Goal: Information Seeking & Learning: Learn about a topic

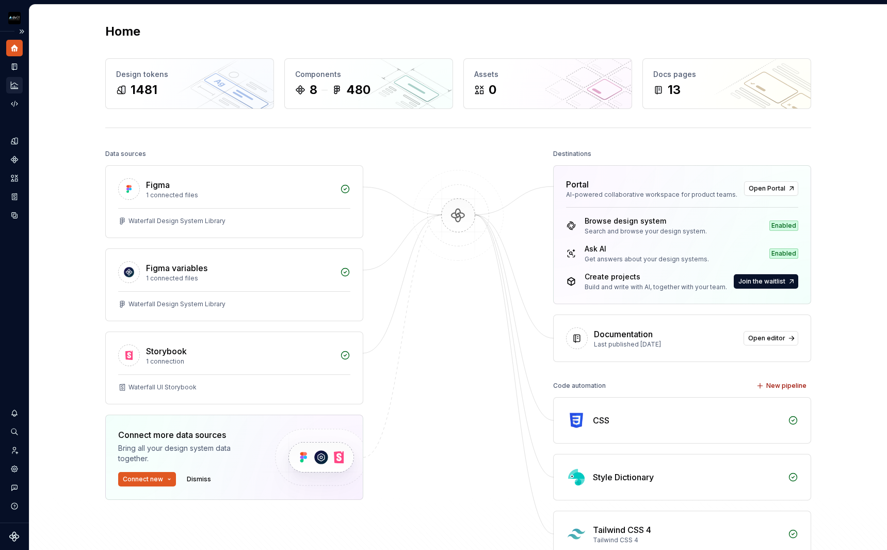
click at [15, 85] on icon "Analytics" at bounding box center [14, 85] width 9 height 9
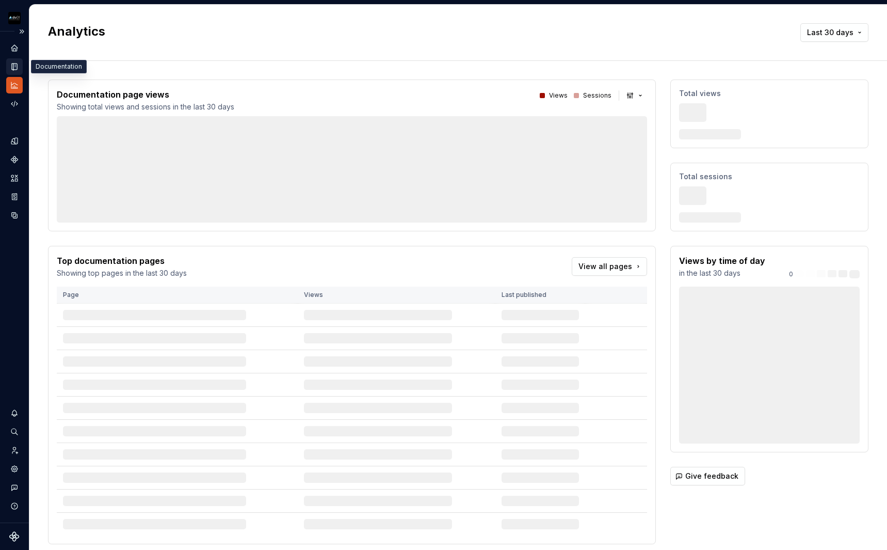
click at [14, 69] on icon "Documentation" at bounding box center [15, 67] width 4 height 6
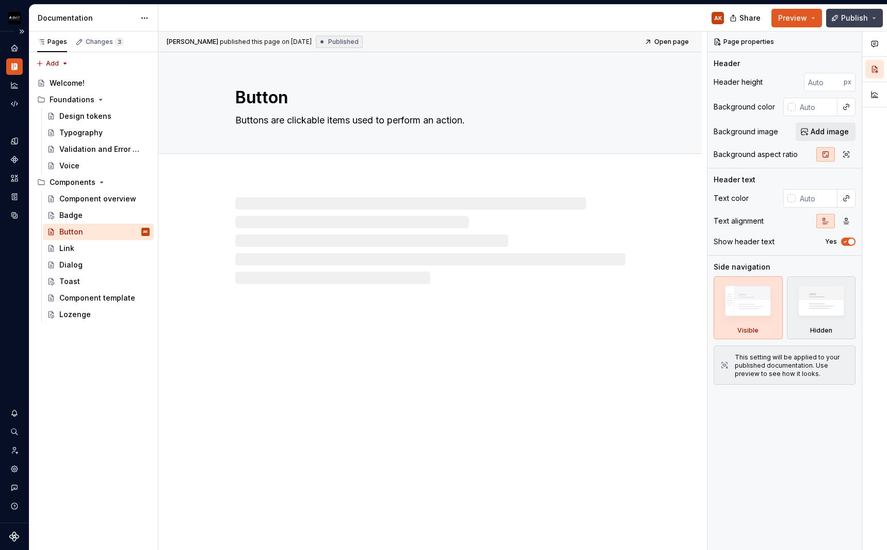
click at [869, 23] on button "Publish" at bounding box center [854, 18] width 57 height 19
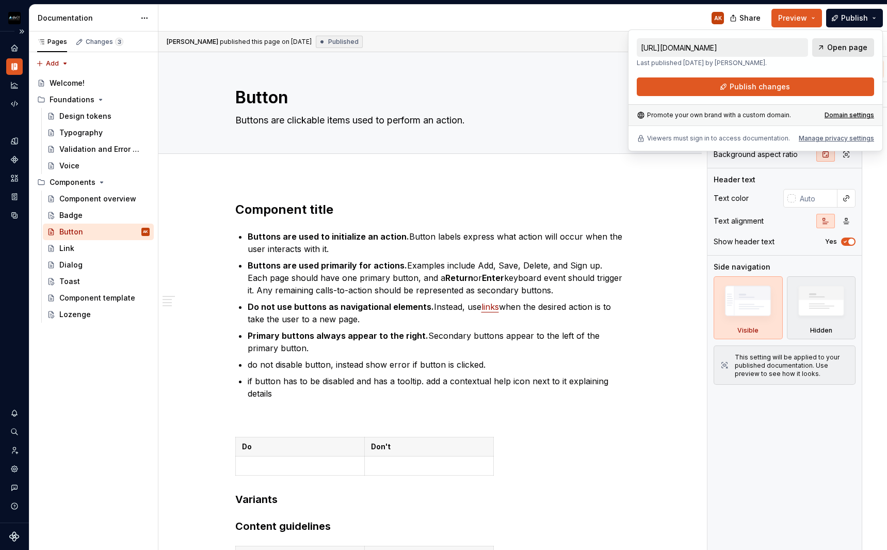
click at [841, 50] on span "Open page" at bounding box center [847, 47] width 40 height 10
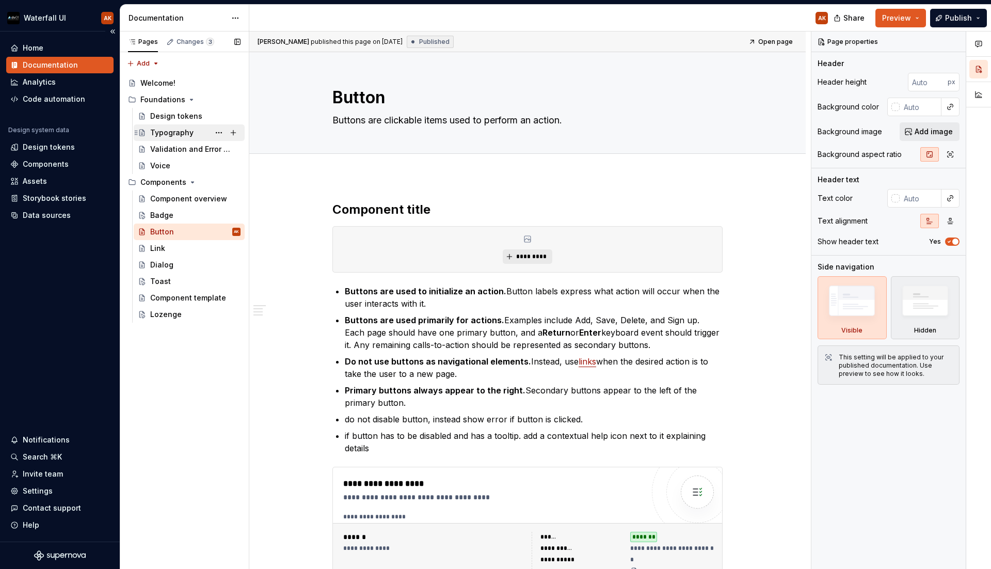
click at [164, 134] on div "Typography" at bounding box center [171, 132] width 43 height 10
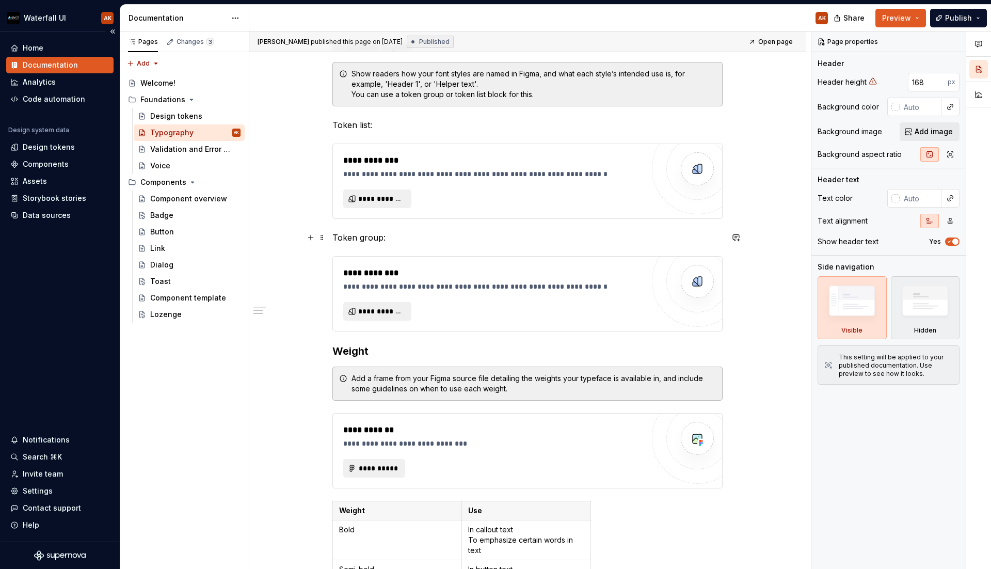
scroll to position [634, 0]
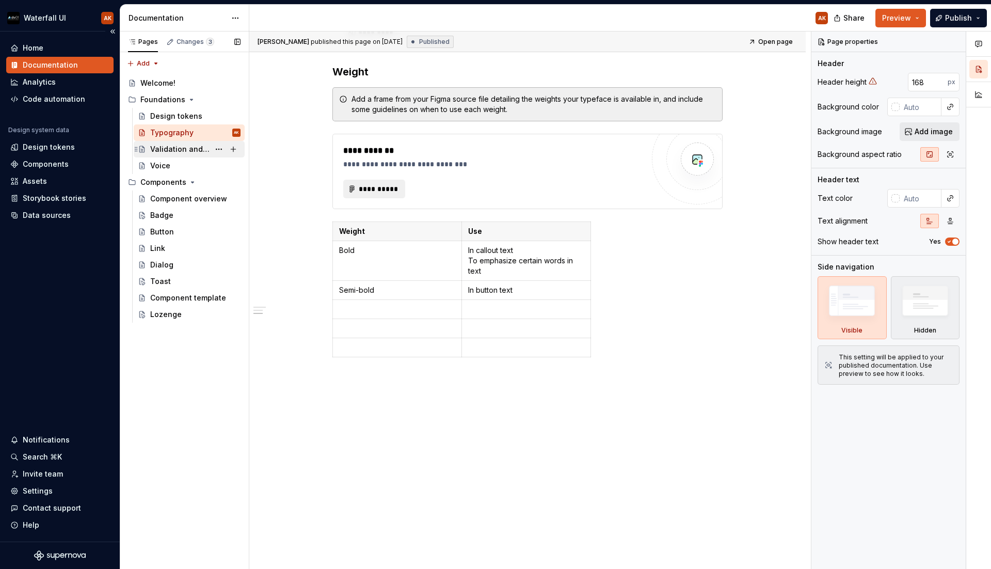
click at [170, 149] on div "Validation and Error Messages" at bounding box center [179, 149] width 59 height 10
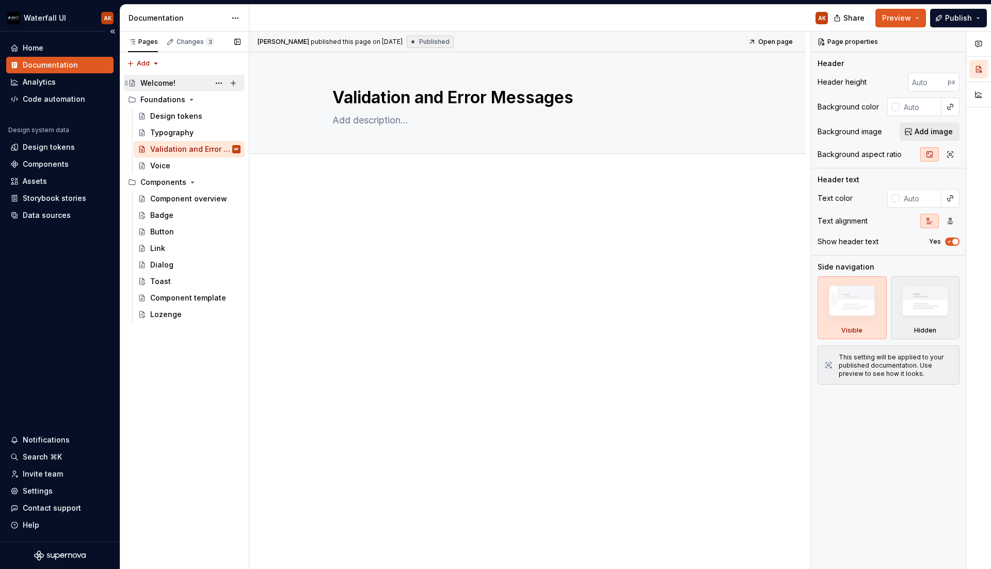
click at [163, 85] on div "Welcome!" at bounding box center [157, 83] width 35 height 10
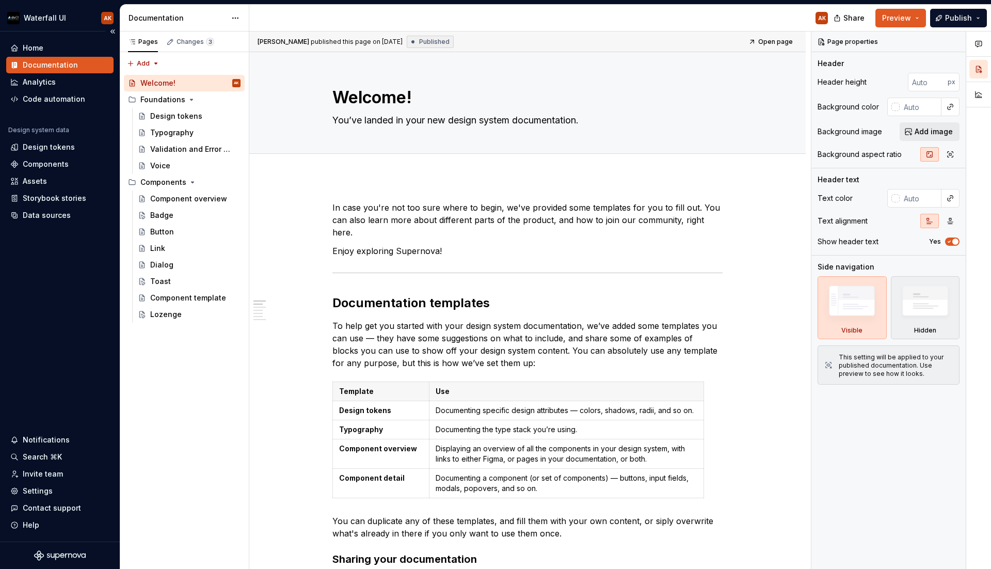
type textarea "*"
